Goal: Task Accomplishment & Management: Manage account settings

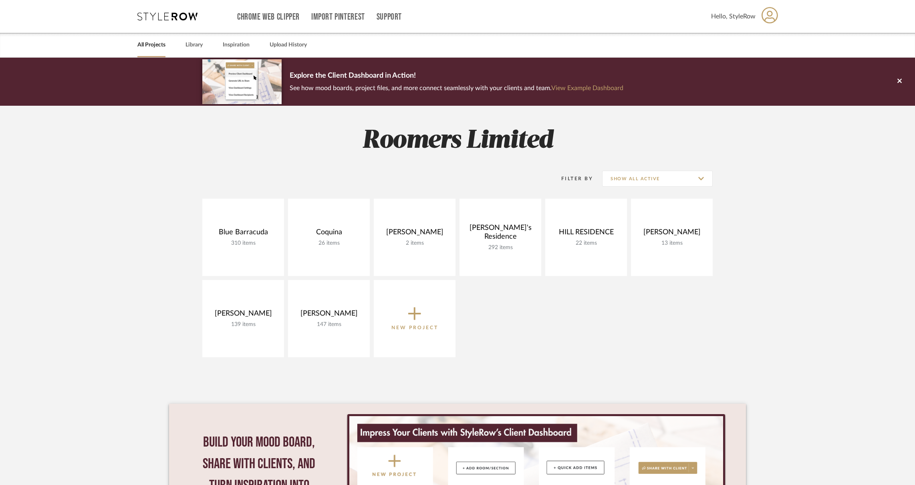
click at [772, 16] on icon at bounding box center [770, 15] width 16 height 17
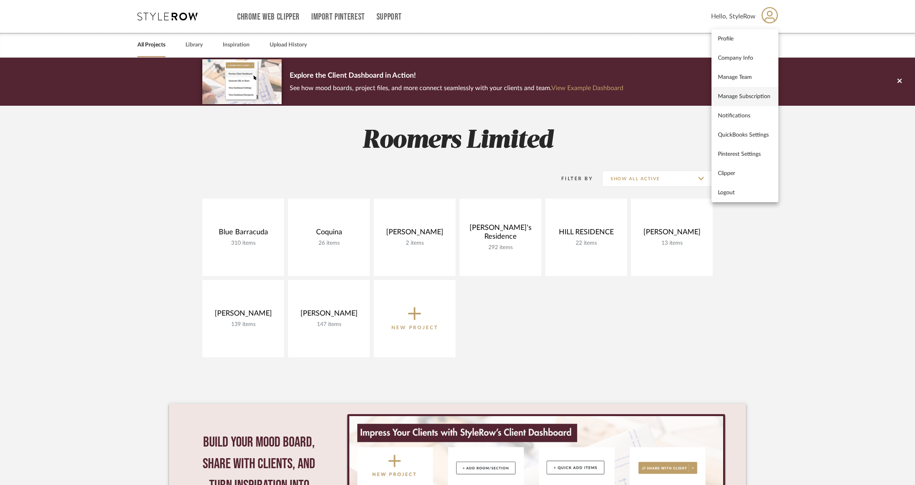
click at [756, 96] on span "Manage Subscription" at bounding box center [745, 96] width 54 height 7
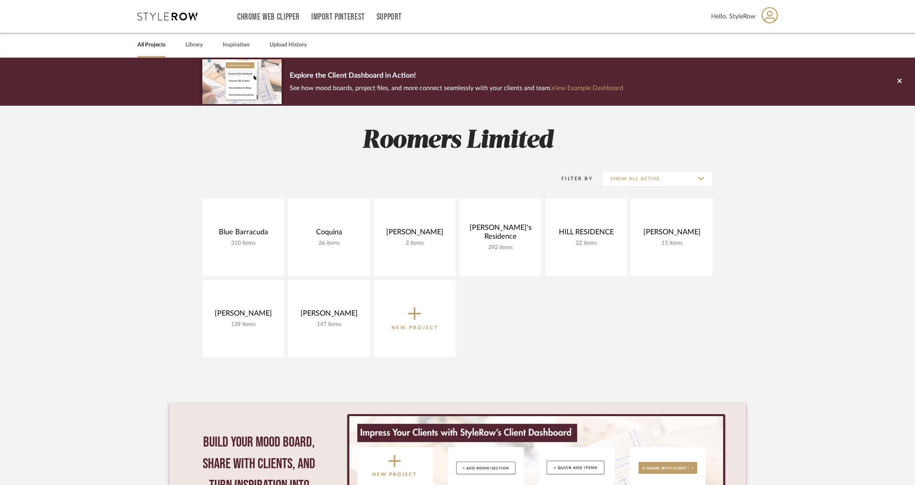
click at [765, 15] on icon at bounding box center [770, 15] width 16 height 17
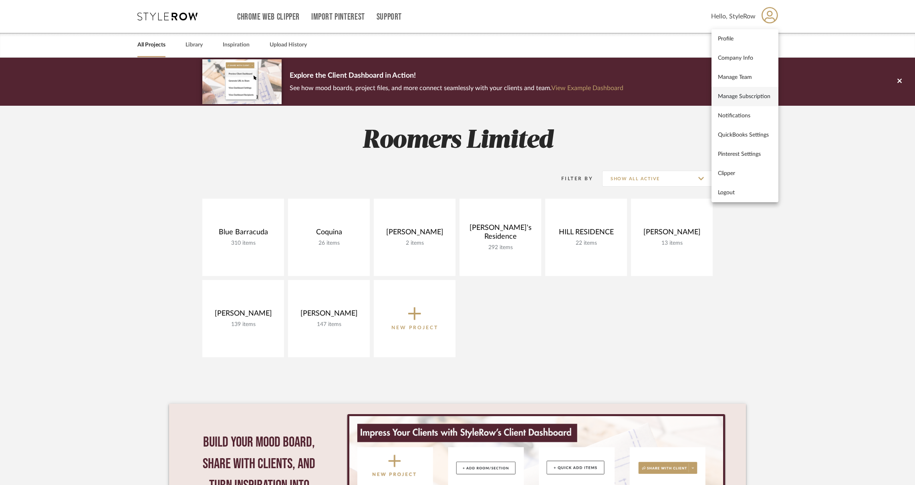
click at [737, 95] on span "Manage Subscription" at bounding box center [745, 96] width 54 height 7
